Goal: Transaction & Acquisition: Purchase product/service

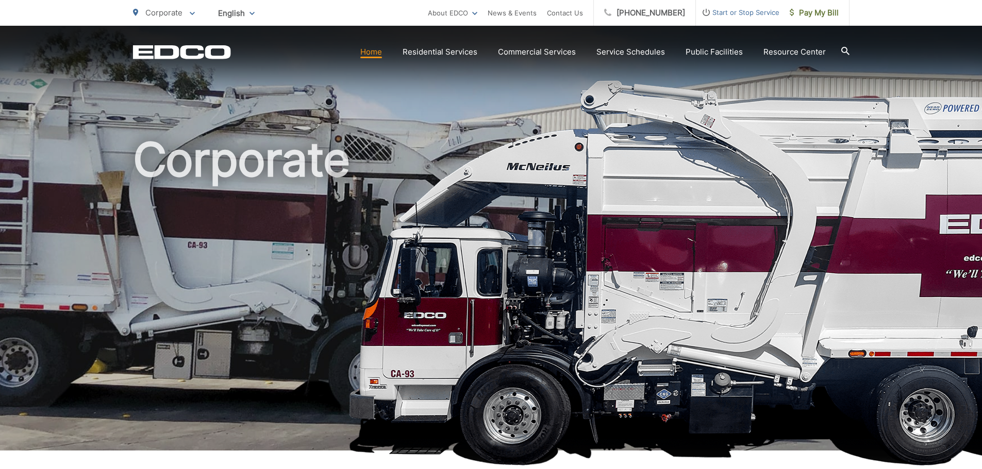
scroll to position [309, 0]
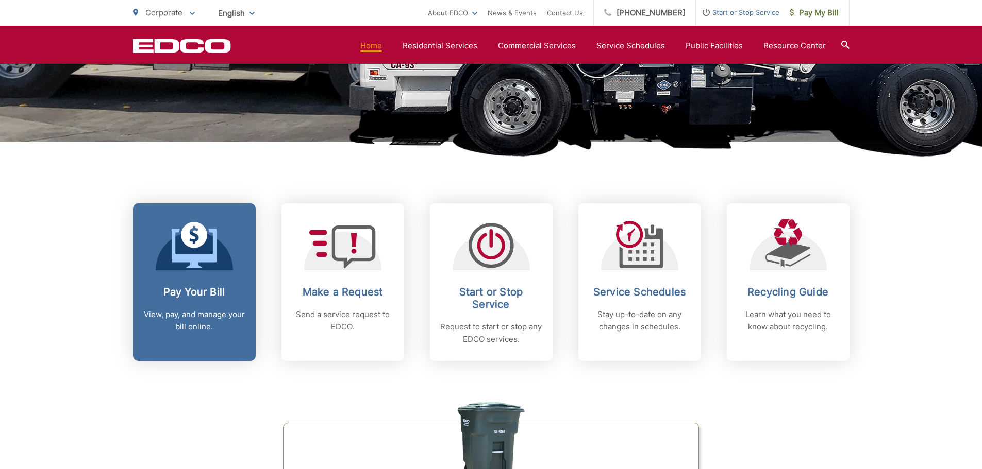
click at [227, 299] on div "Pay Your Bill View, pay, and manage your bill online." at bounding box center [194, 309] width 102 height 47
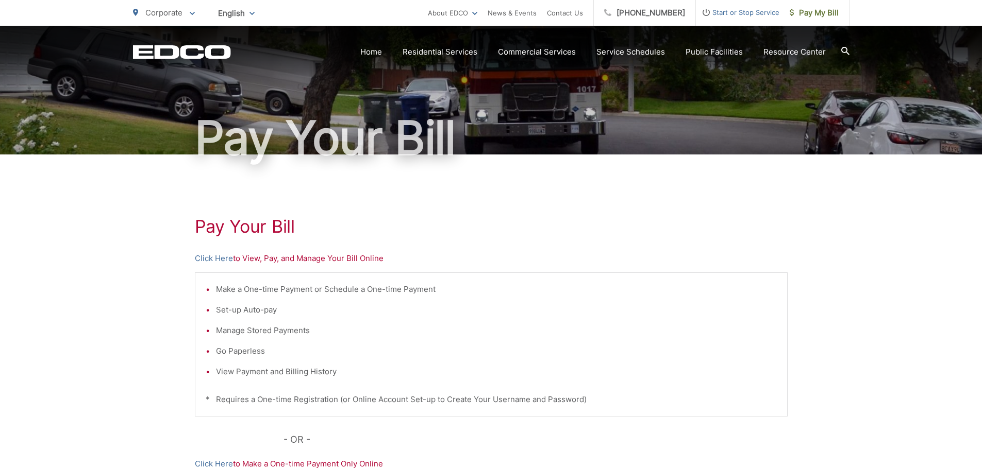
scroll to position [103, 0]
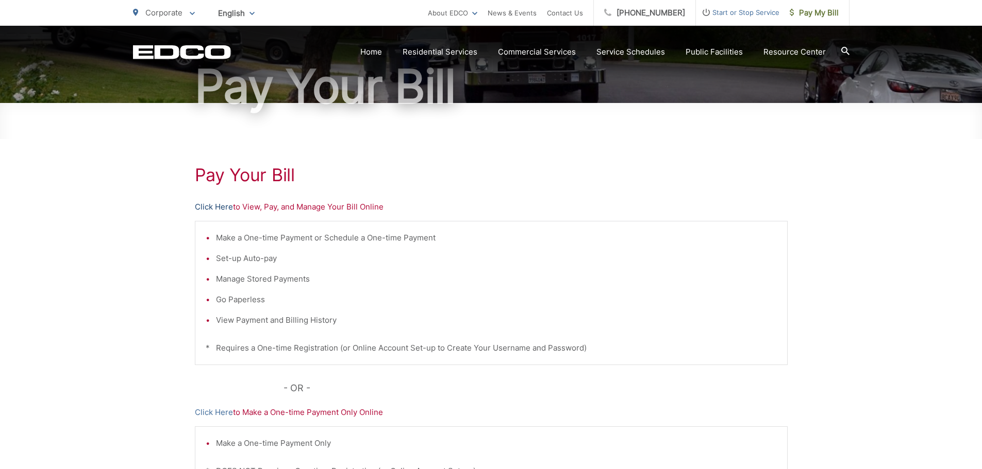
click at [212, 205] on link "Click Here" at bounding box center [214, 207] width 38 height 12
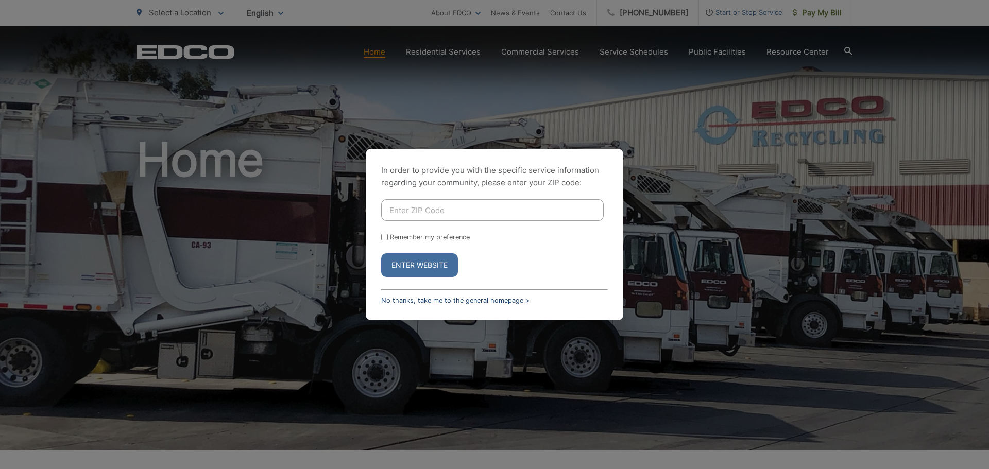
click at [488, 299] on link "No thanks, take me to the general homepage >" at bounding box center [455, 301] width 148 height 8
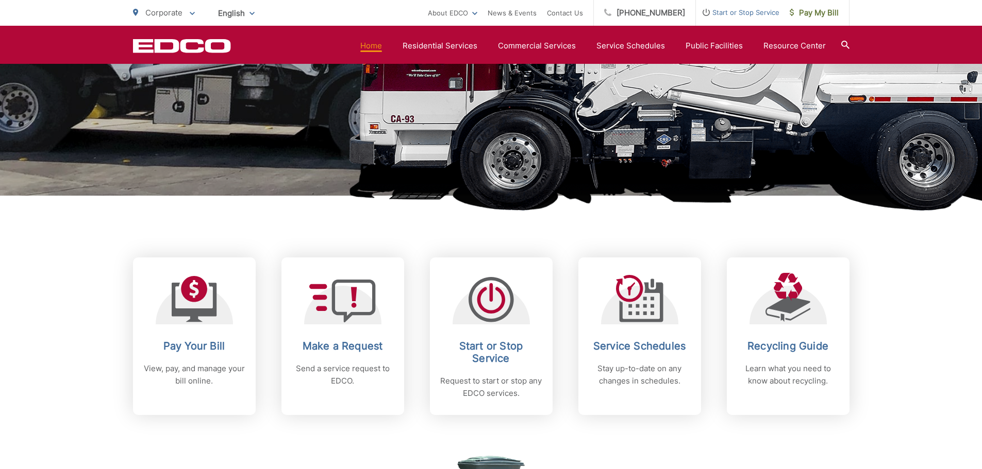
scroll to position [309, 0]
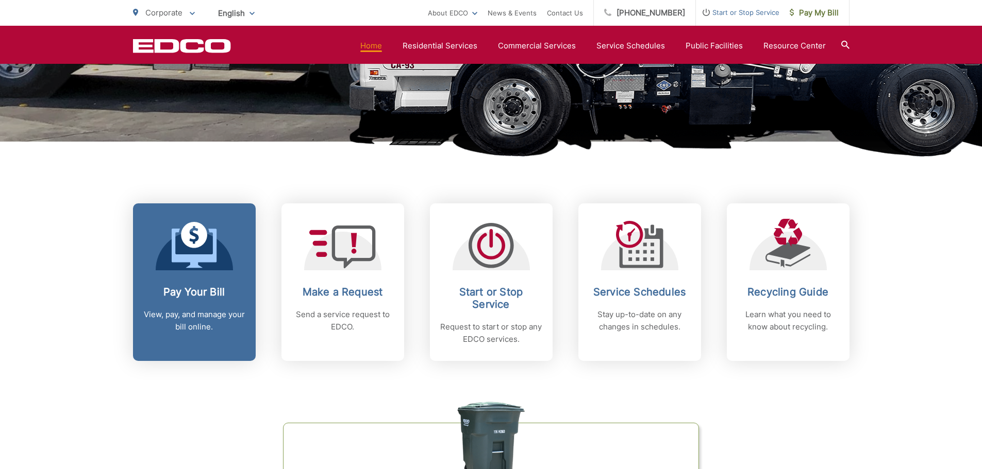
click at [214, 279] on link "Pay Your Bill View, pay, and manage your bill online." at bounding box center [194, 283] width 123 height 158
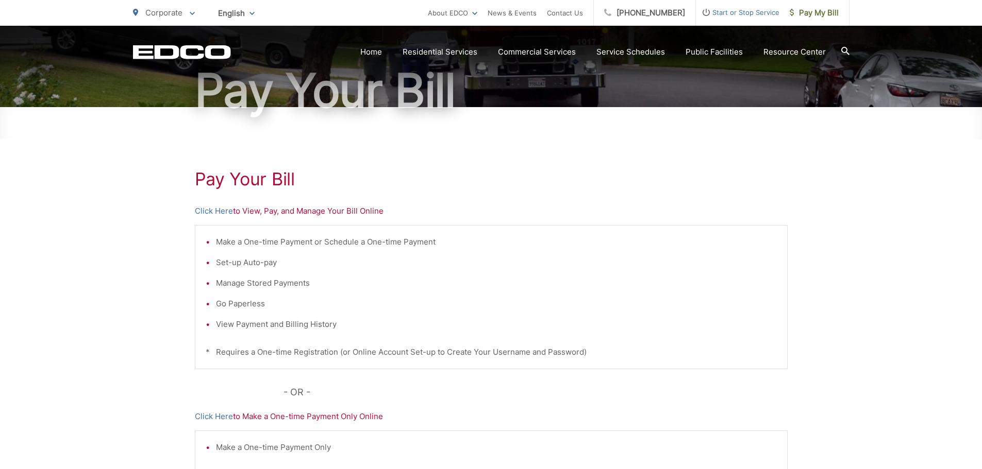
scroll to position [103, 0]
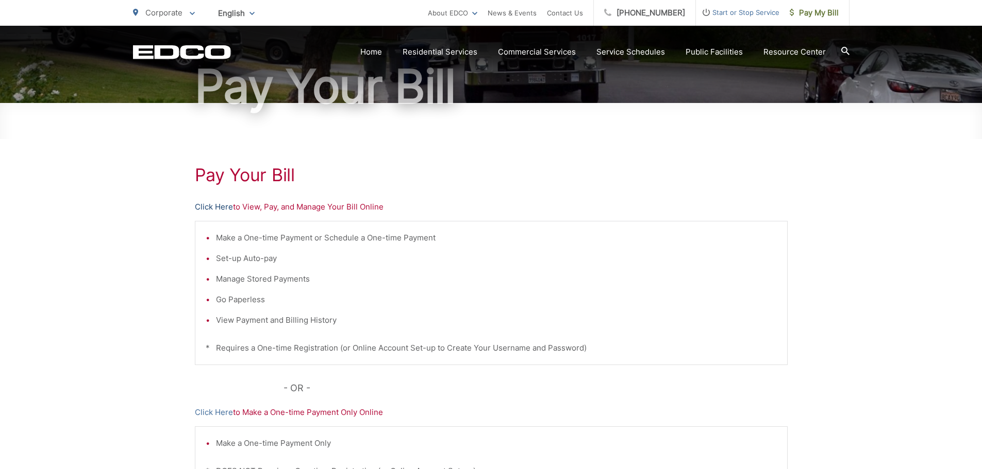
click at [222, 208] on link "Click Here" at bounding box center [214, 207] width 38 height 12
